Goal: Task Accomplishment & Management: Use online tool/utility

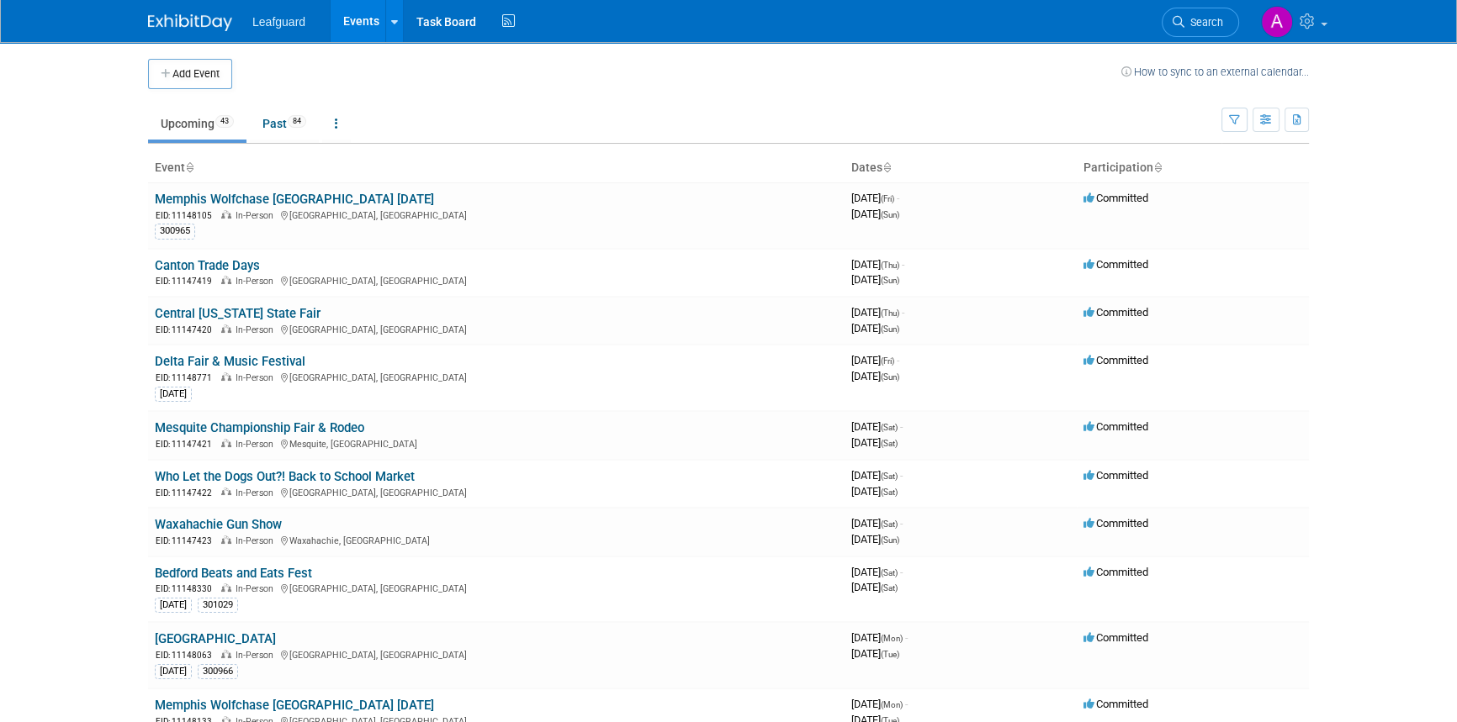
click at [1158, 167] on icon at bounding box center [1157, 168] width 8 height 11
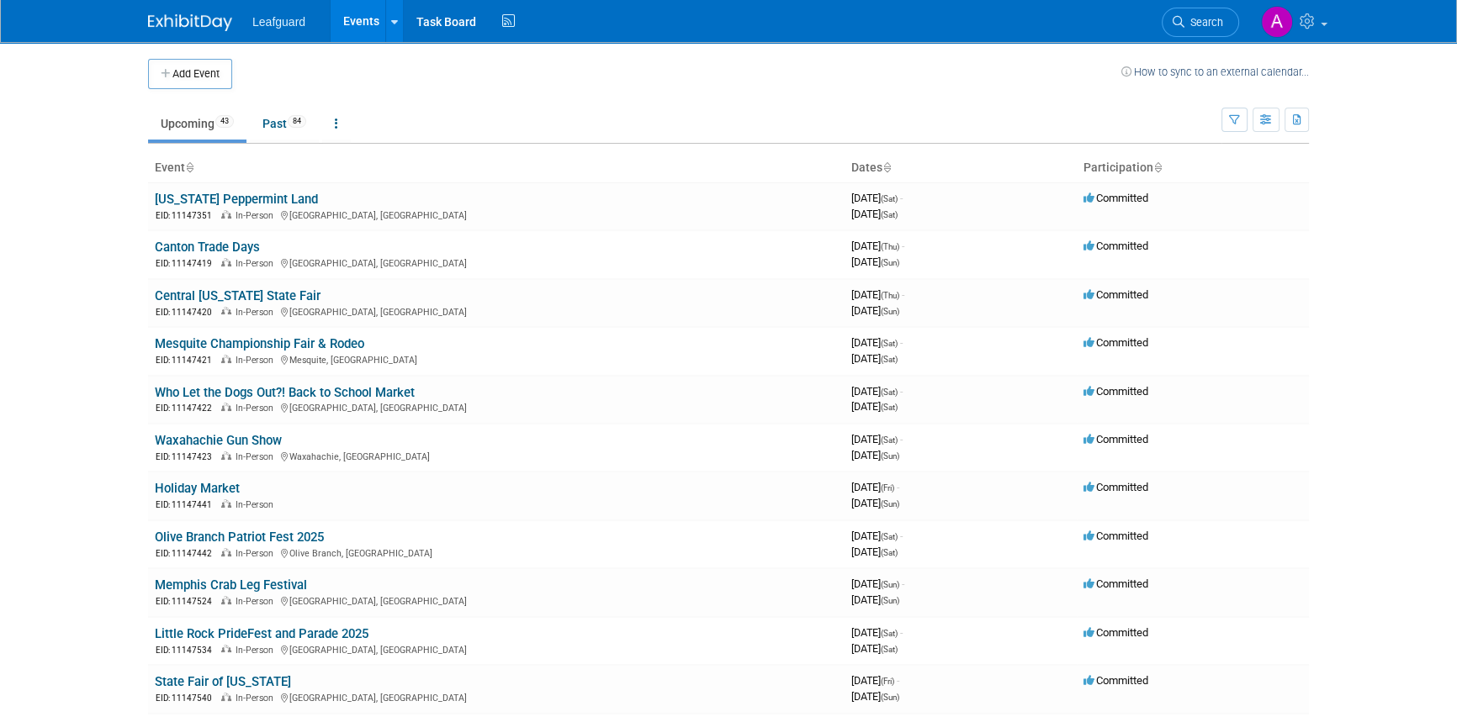
click at [1158, 167] on icon at bounding box center [1157, 168] width 8 height 11
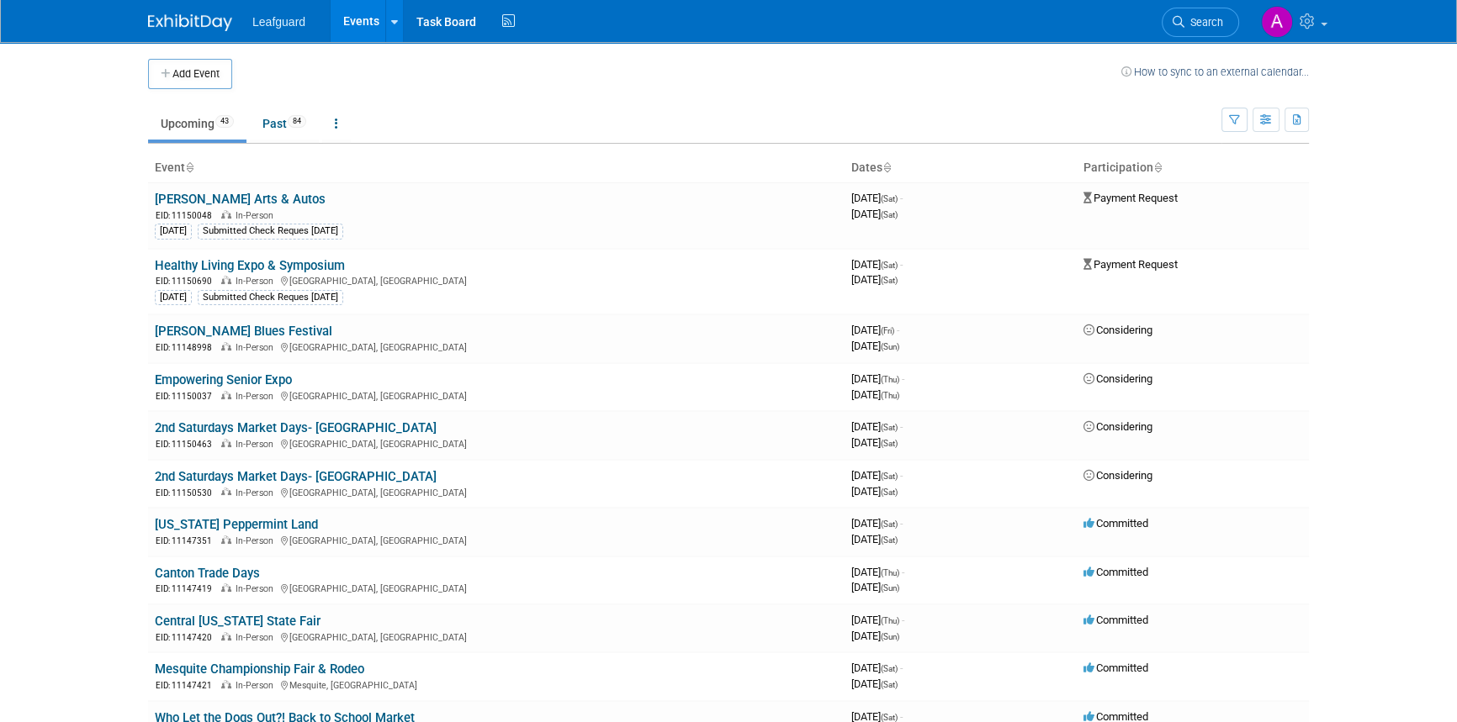
click at [201, 130] on link "Upcoming 43" at bounding box center [197, 124] width 98 height 32
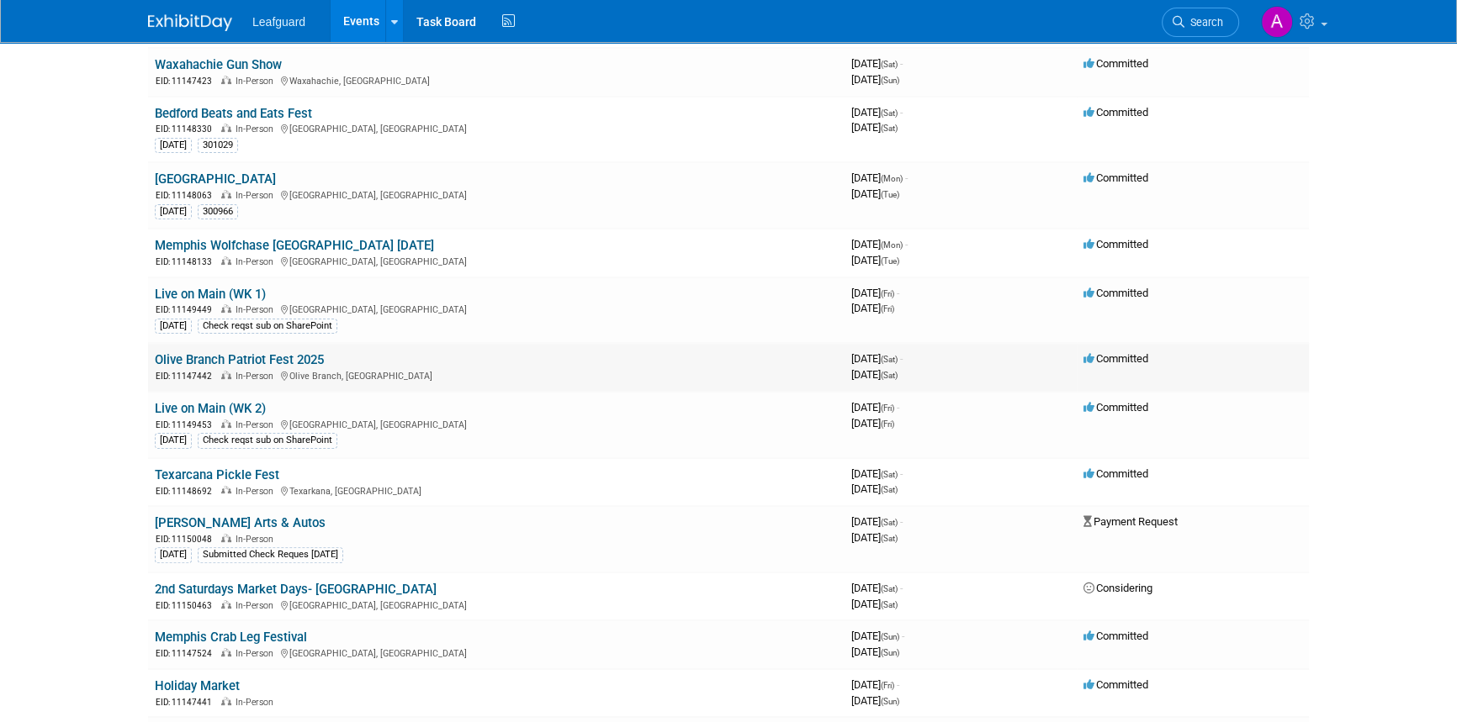
scroll to position [458, 0]
click at [202, 292] on link "Live on Main (WK 1)" at bounding box center [210, 295] width 111 height 15
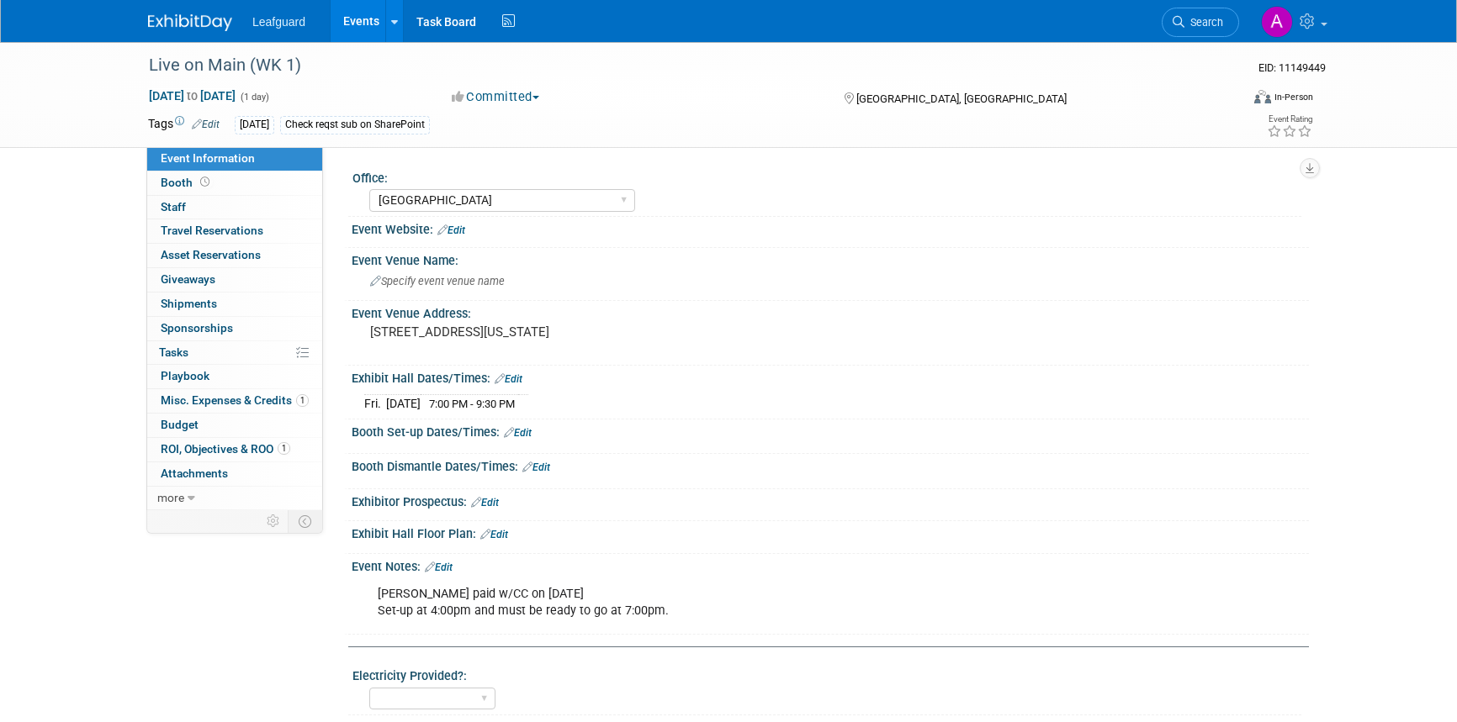
select select "[GEOGRAPHIC_DATA]"
select select "No"
select select "Credit Card"
click at [190, 493] on icon at bounding box center [192, 499] width 8 height 12
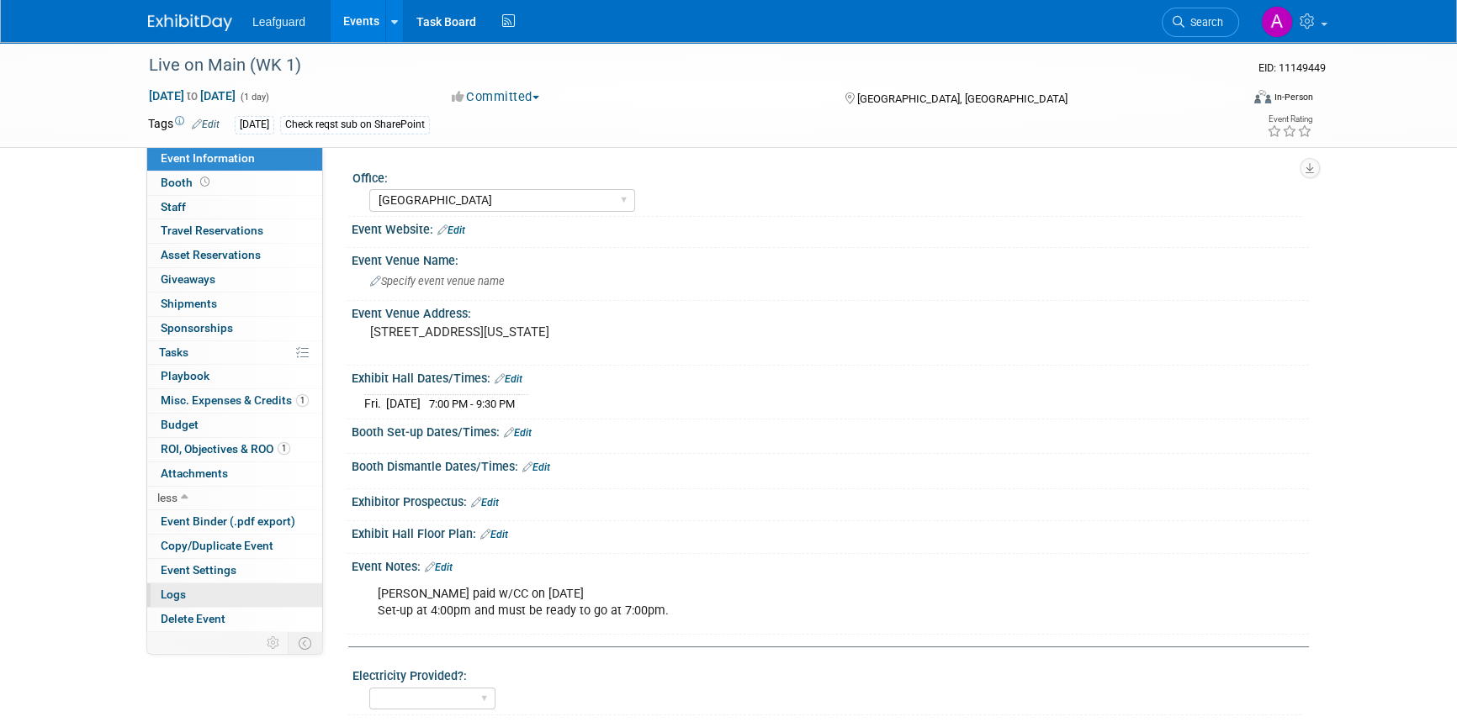
click at [184, 597] on span "Logs" at bounding box center [173, 594] width 25 height 13
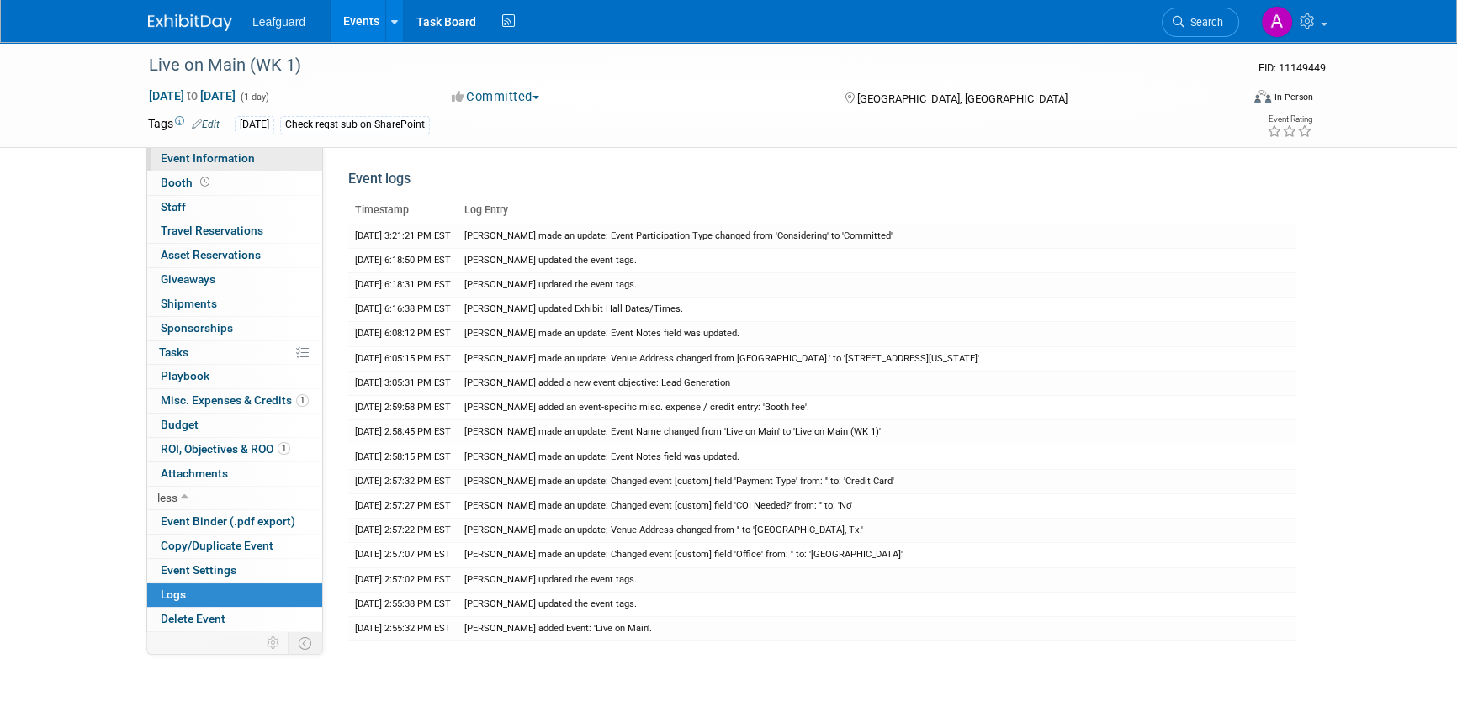
click at [190, 153] on span "Event Information" at bounding box center [208, 157] width 94 height 13
select select "[GEOGRAPHIC_DATA]"
select select "No"
select select "Credit Card"
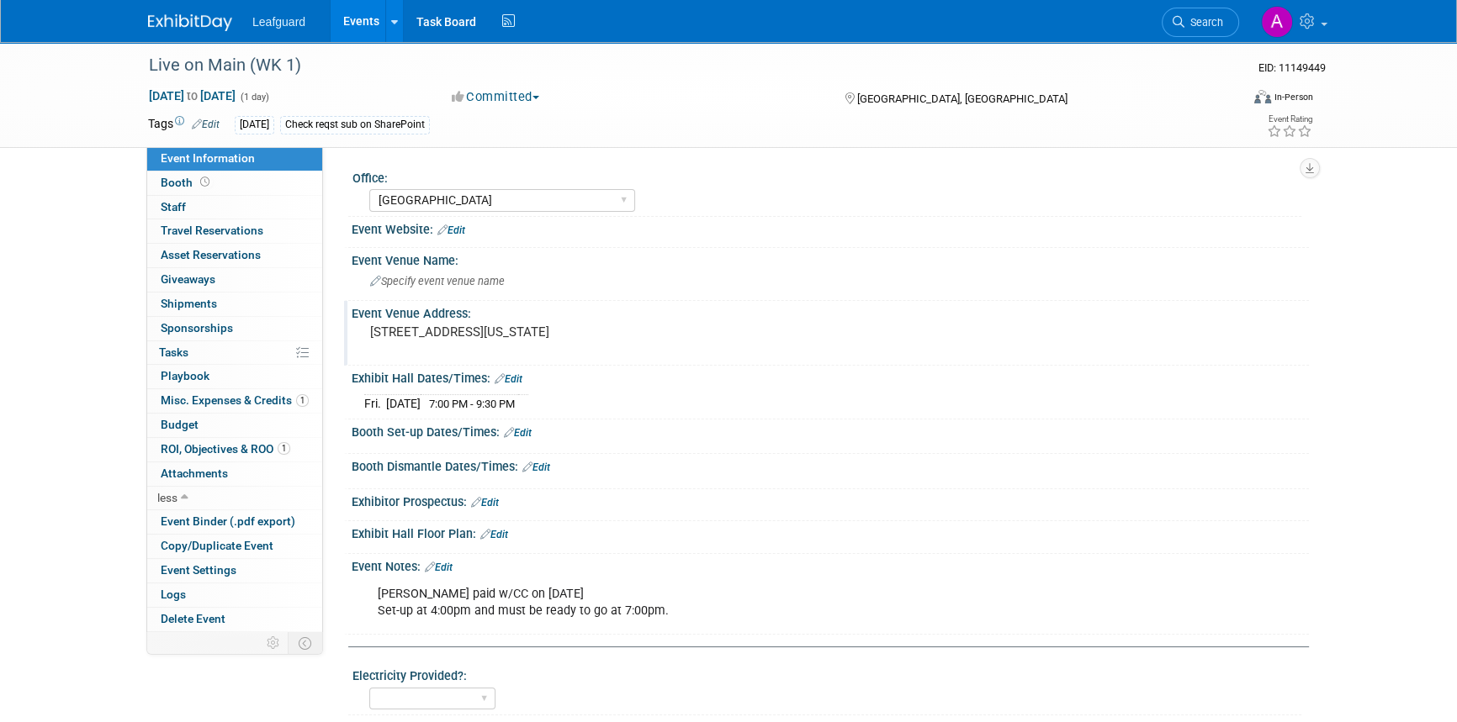
drag, startPoint x: 370, startPoint y: 333, endPoint x: 588, endPoint y: 337, distance: 217.9
click at [588, 337] on pre "[STREET_ADDRESS][US_STATE]" at bounding box center [551, 332] width 362 height 15
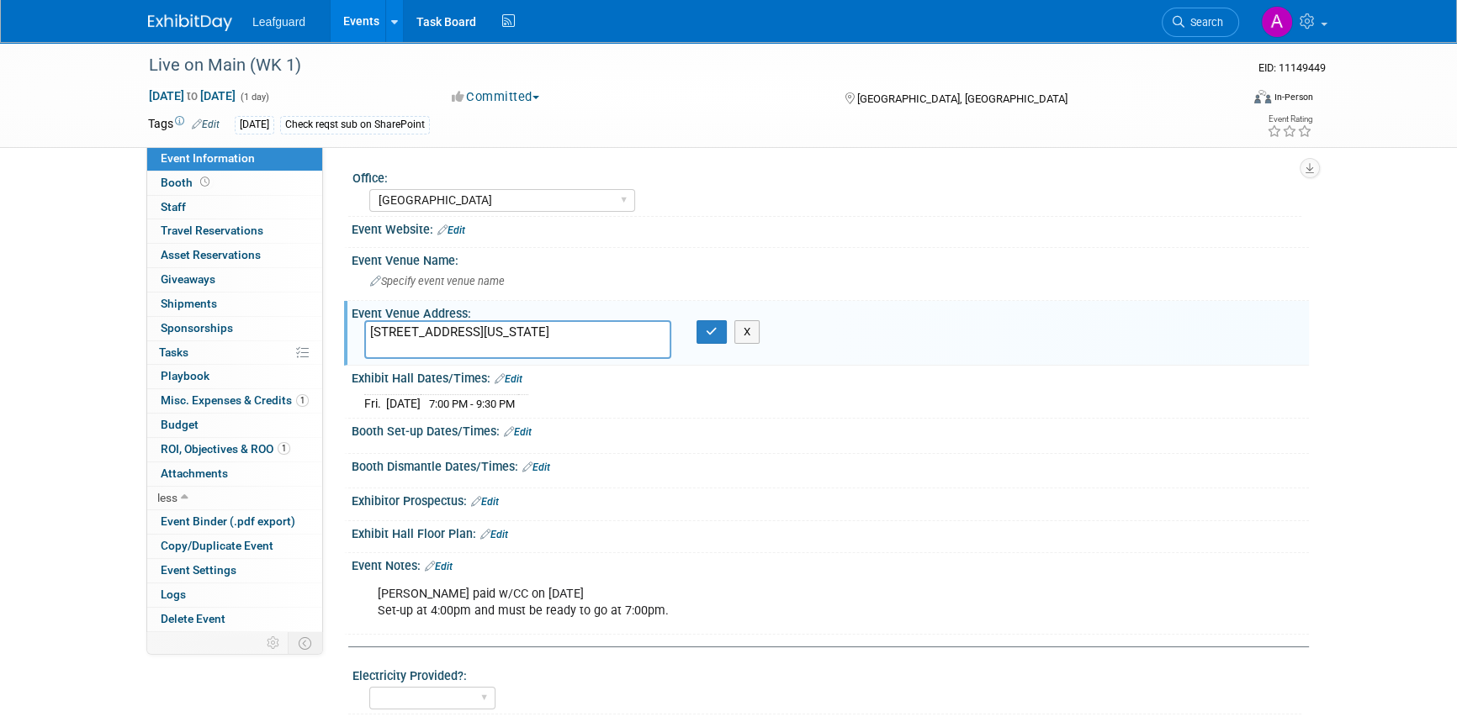
drag, startPoint x: 590, startPoint y: 332, endPoint x: 361, endPoint y: 328, distance: 229.6
click at [361, 328] on div "[STREET_ADDRESS][US_STATE]" at bounding box center [518, 339] width 332 height 39
click at [711, 339] on button "button" at bounding box center [711, 332] width 30 height 24
